Goal: Browse casually

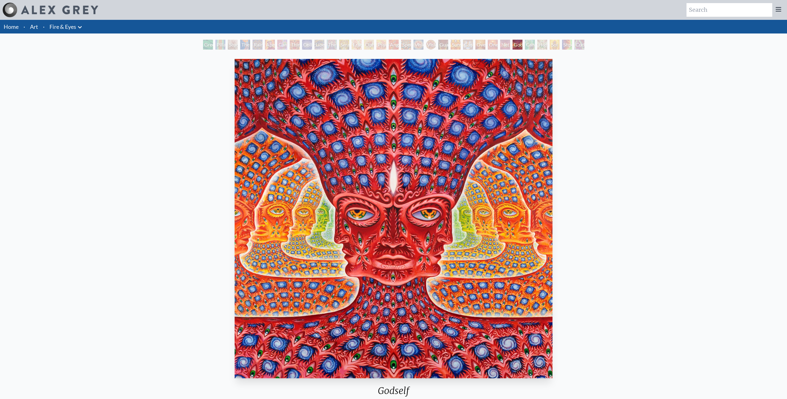
click at [525, 46] on div "Cannafist" at bounding box center [530, 45] width 10 height 10
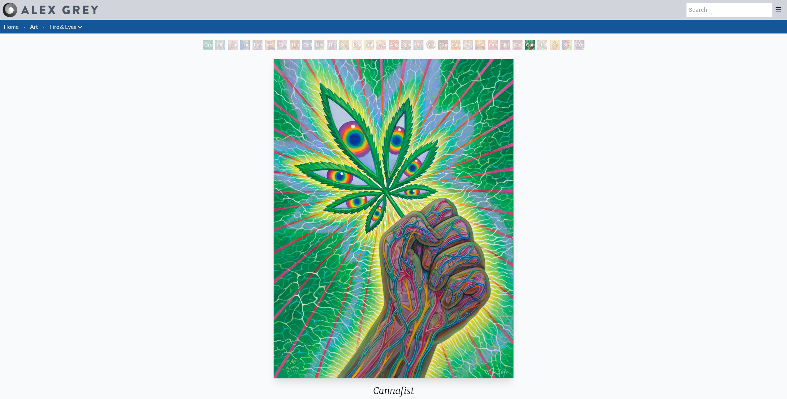
click at [547, 44] on div "Higher Vision" at bounding box center [543, 45] width 10 height 10
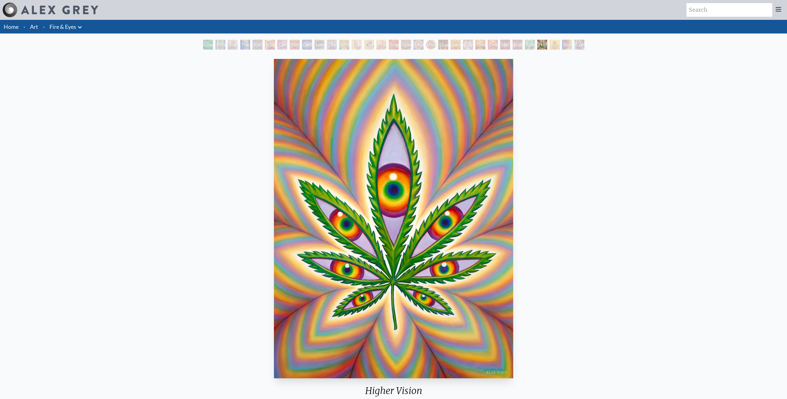
click at [550, 45] on div "Sol Invictus" at bounding box center [555, 45] width 10 height 10
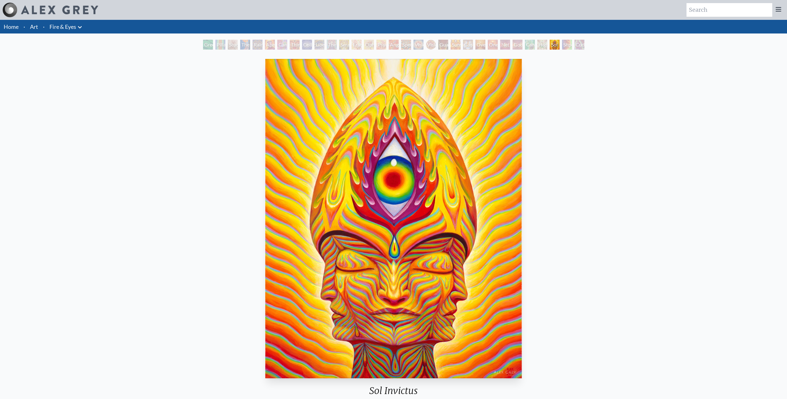
click at [572, 46] on div "Shpongled" at bounding box center [567, 45] width 10 height 10
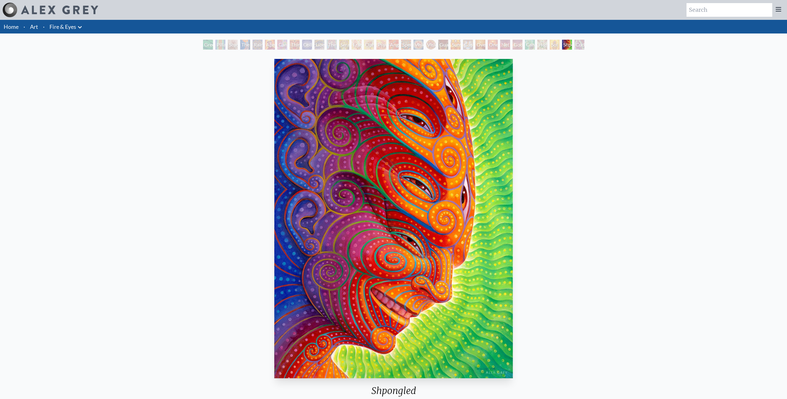
click at [579, 45] on div "Cuddle" at bounding box center [580, 45] width 10 height 10
